Goal: Task Accomplishment & Management: Complete application form

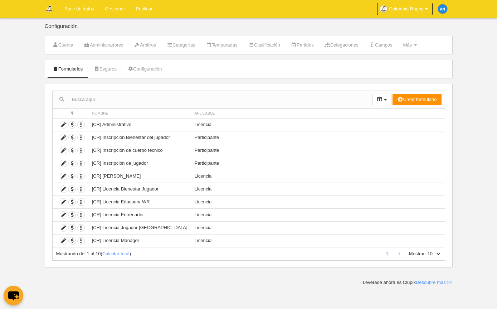
click at [63, 174] on icon at bounding box center [63, 176] width 7 height 7
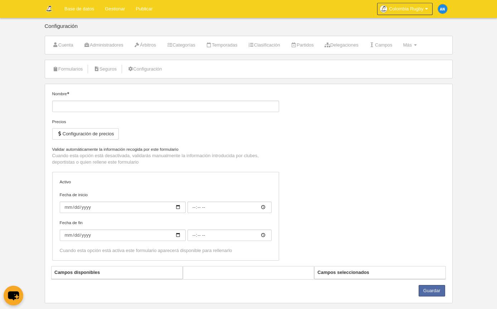
type input "[CR] [PERSON_NAME]"
checkbox input "true"
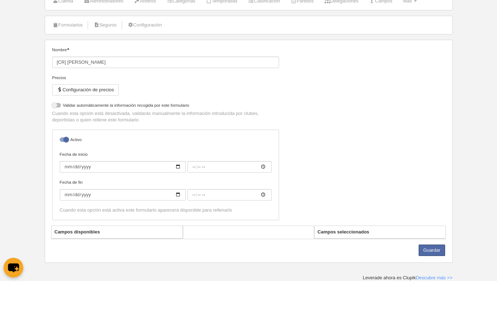
select select "selected"
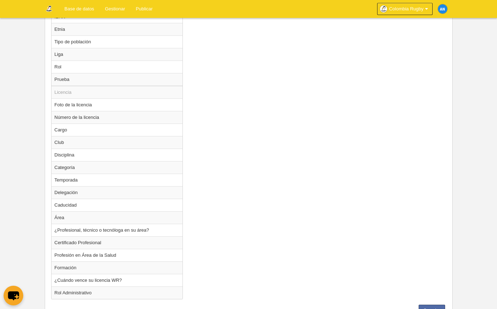
scroll to position [548, 0]
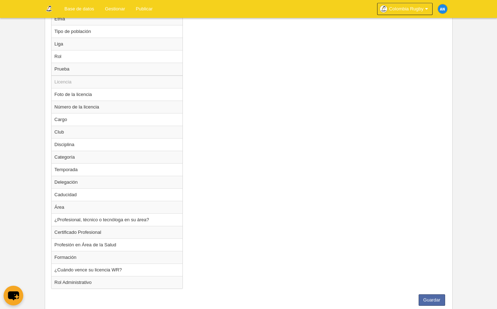
click at [143, 143] on td "Disciplina" at bounding box center [116, 144] width 131 height 13
radio input "true"
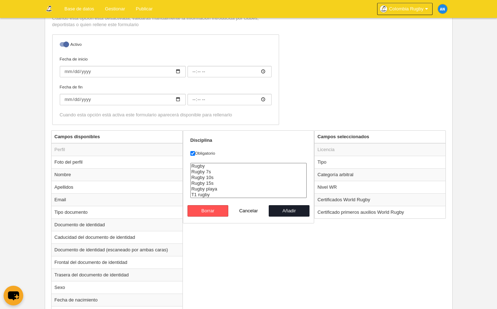
scroll to position [166, 0]
click at [255, 169] on select "Rugby Rugby 7s Rugby 10s Rugby 15s [GEOGRAPHIC_DATA] T1 rugby" at bounding box center [248, 180] width 117 height 35
select select "18"
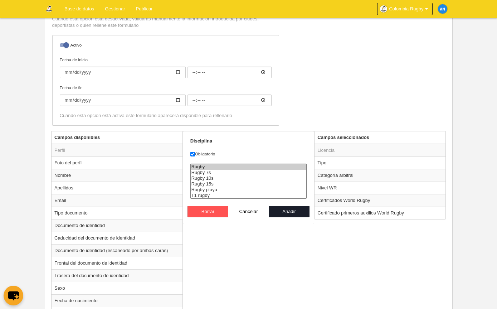
click at [287, 206] on button "Añadir" at bounding box center [289, 211] width 41 height 11
radio input "false"
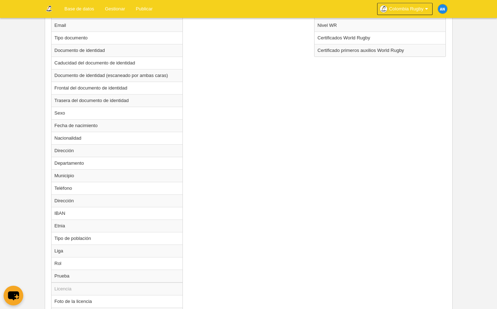
scroll to position [535, 0]
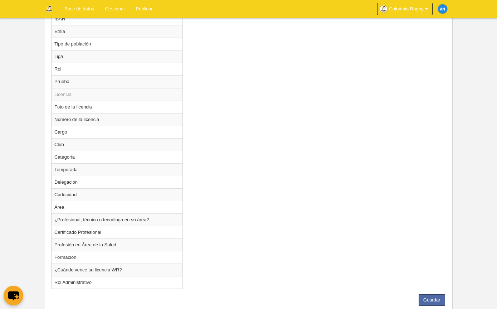
click at [434, 300] on button "Guardar" at bounding box center [431, 299] width 26 height 11
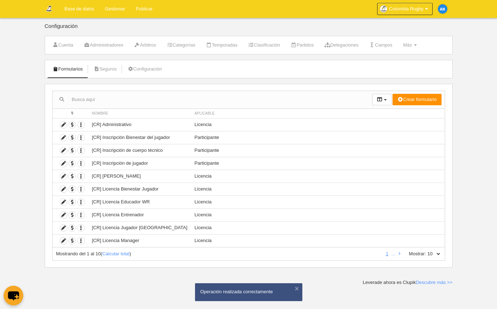
click at [79, 11] on link "Base de datos" at bounding box center [79, 9] width 40 height 18
